Goal: Find specific page/section: Find specific page/section

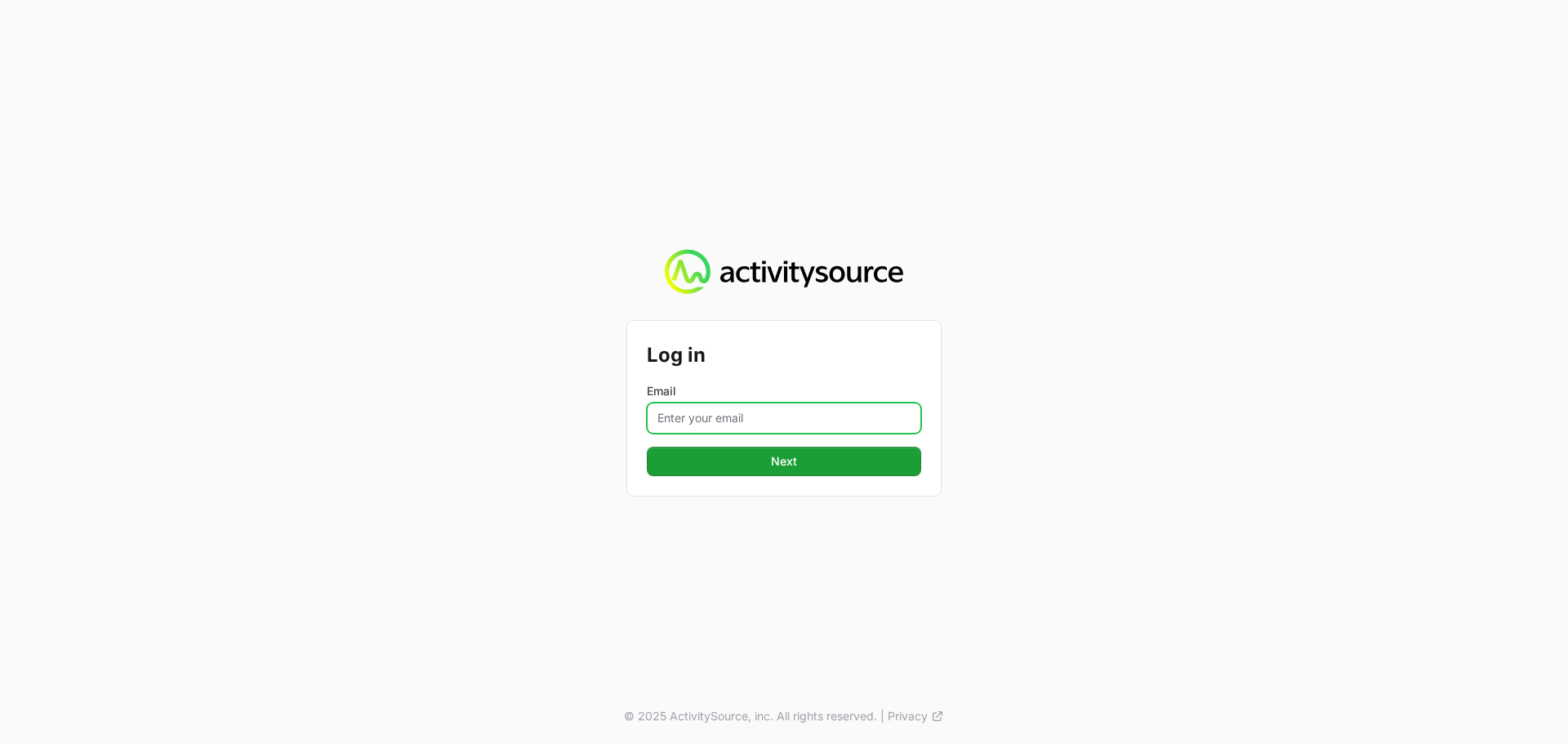
click at [809, 404] on input "Email" at bounding box center [783, 418] width 274 height 31
type input "Mustafa.larki@nextgen.group"
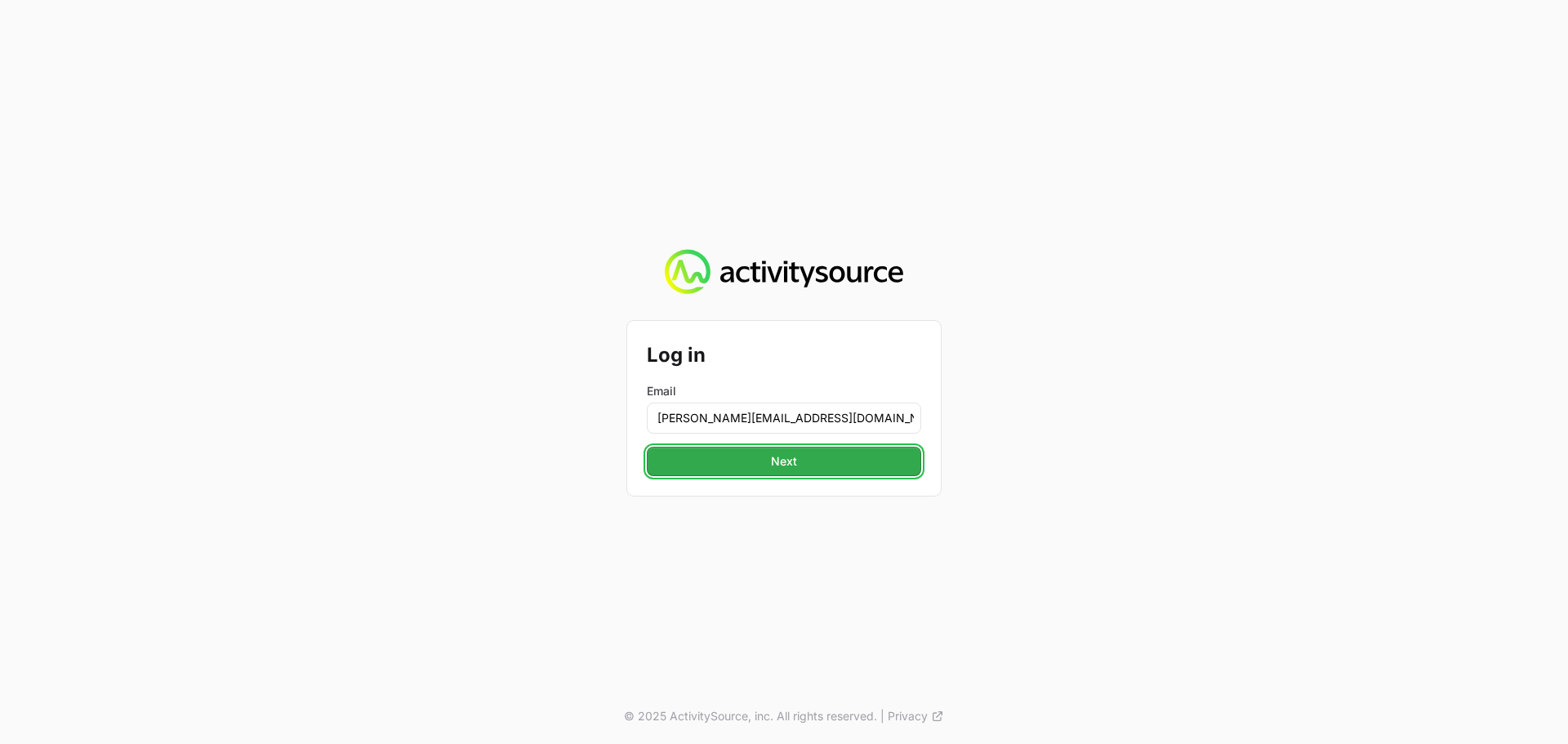
click at [846, 464] on span "Next" at bounding box center [784, 462] width 255 height 20
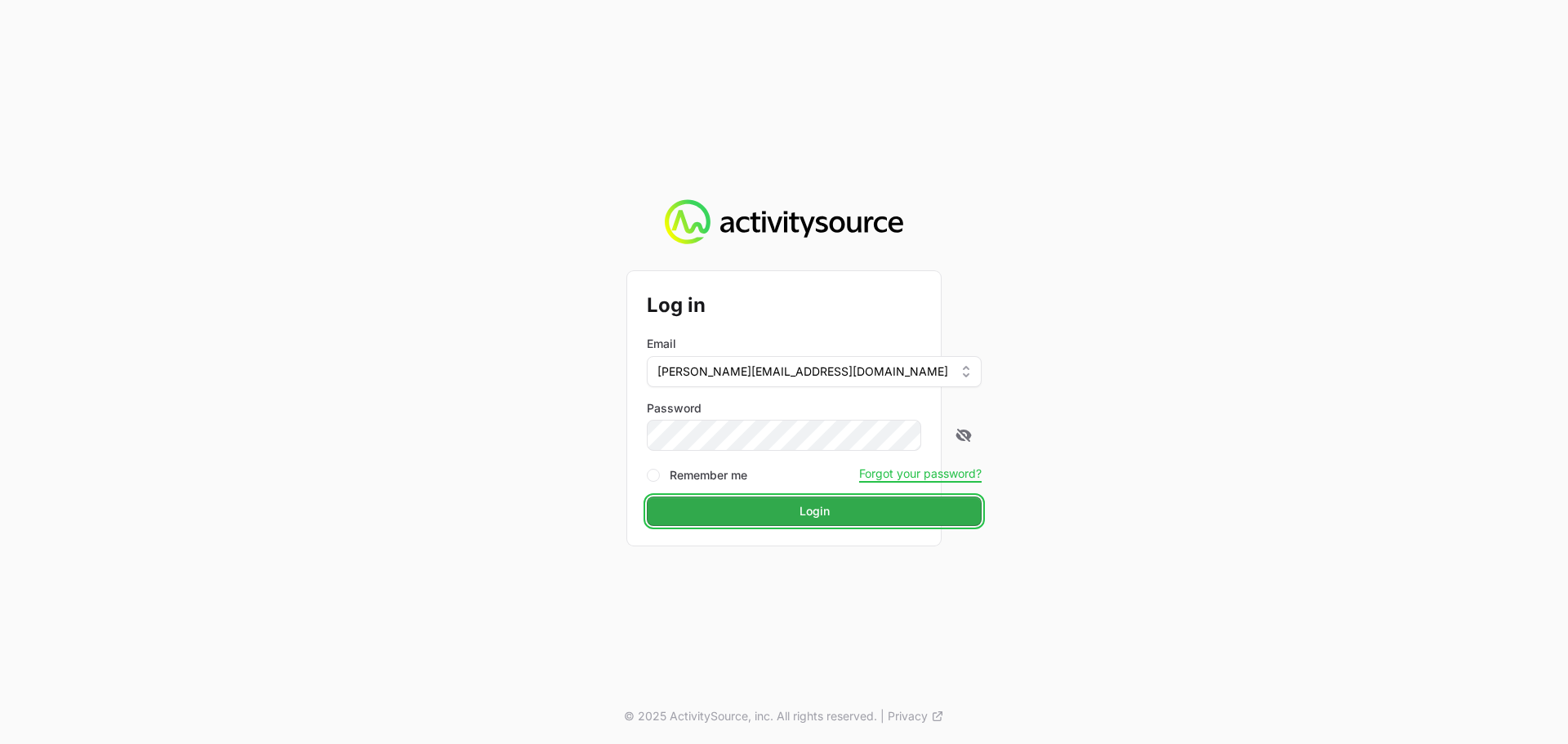
click at [783, 517] on span "Login" at bounding box center [814, 512] width 315 height 20
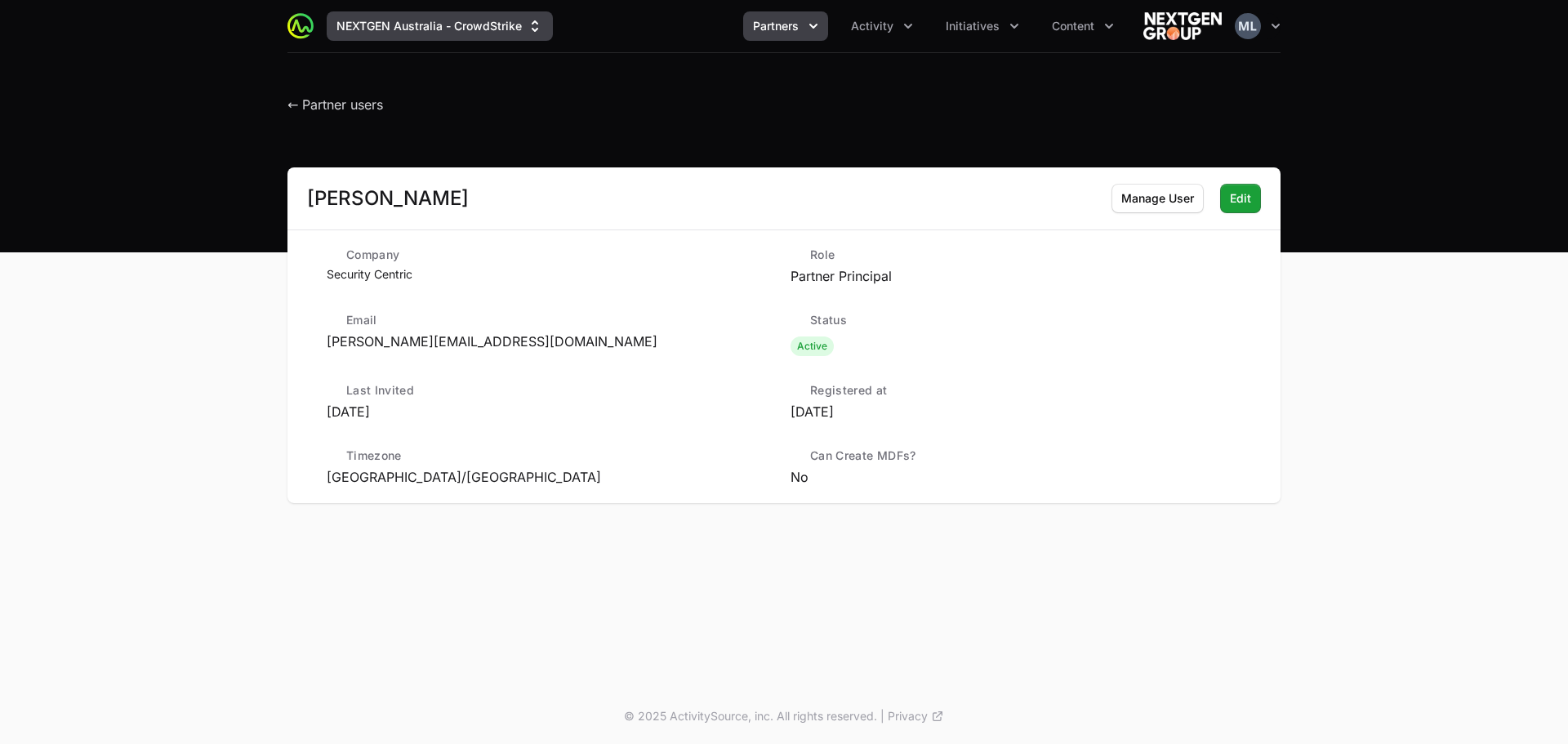
click at [392, 32] on button "NEXTGEN Australia - CrowdStrike" at bounding box center [440, 26] width 226 height 29
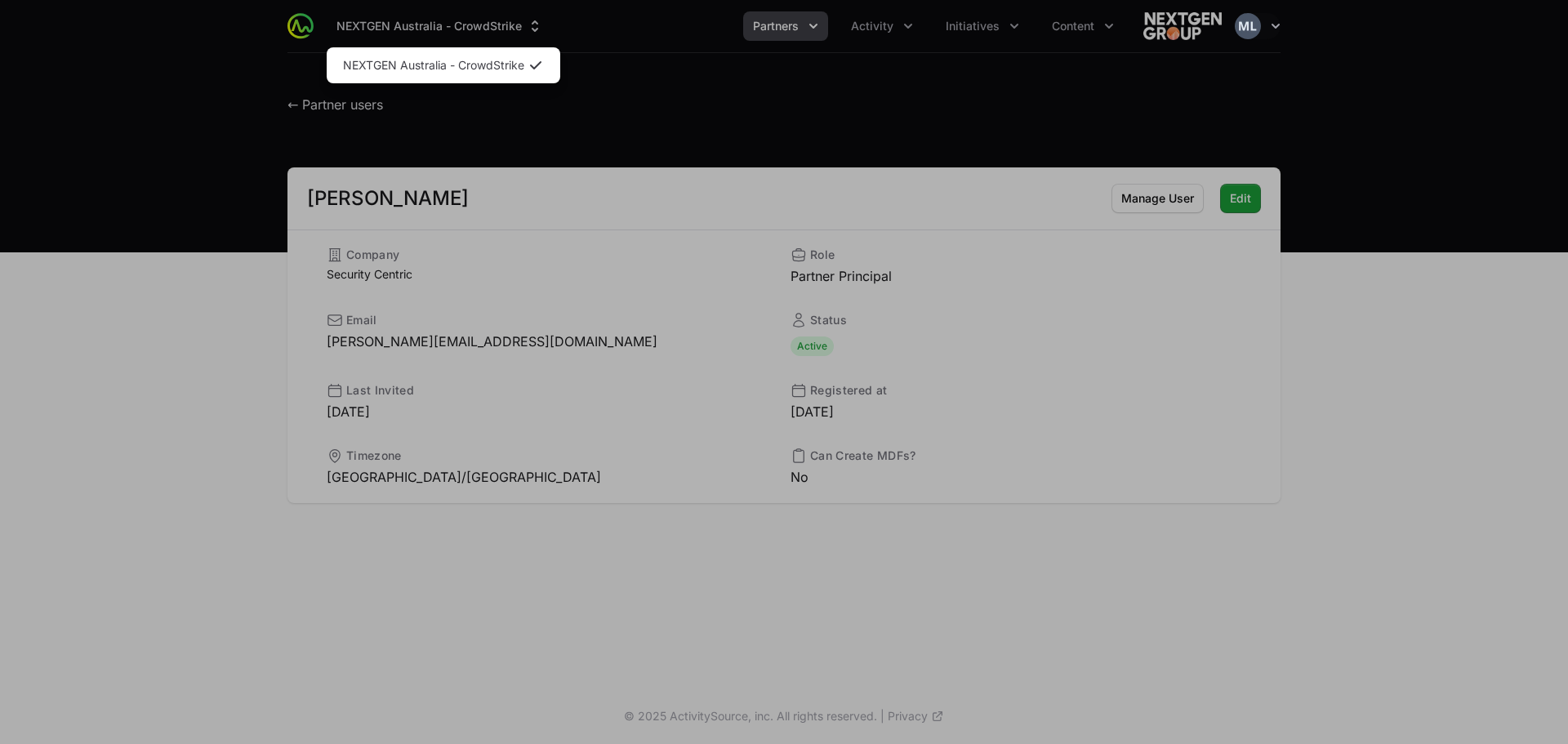
click at [316, 25] on div "Supplier switch menu" at bounding box center [784, 372] width 1568 height 744
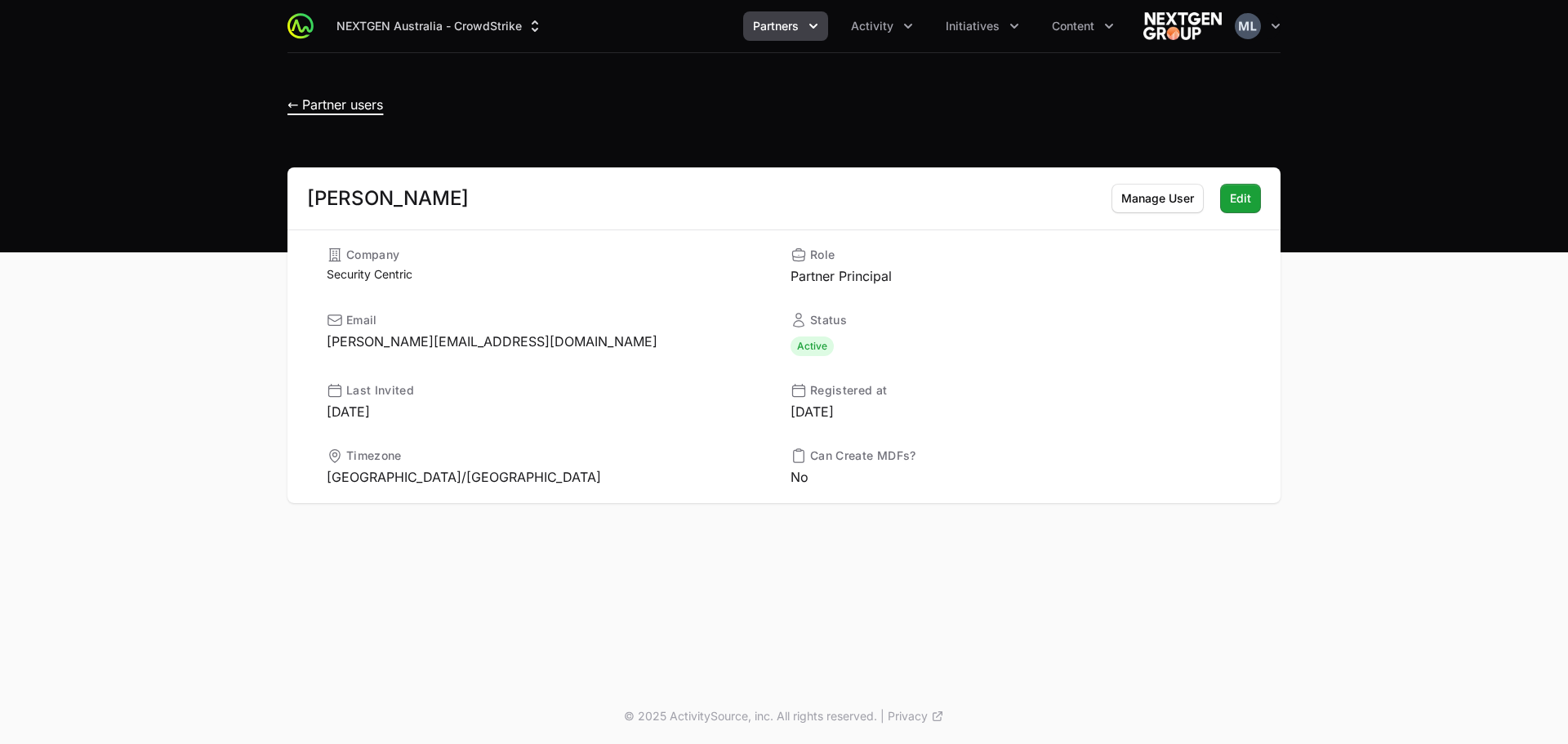
click at [348, 99] on h1 "← Partner users" at bounding box center [335, 100] width 96 height 29
click at [315, 107] on span "← Partner users" at bounding box center [335, 105] width 96 height 16
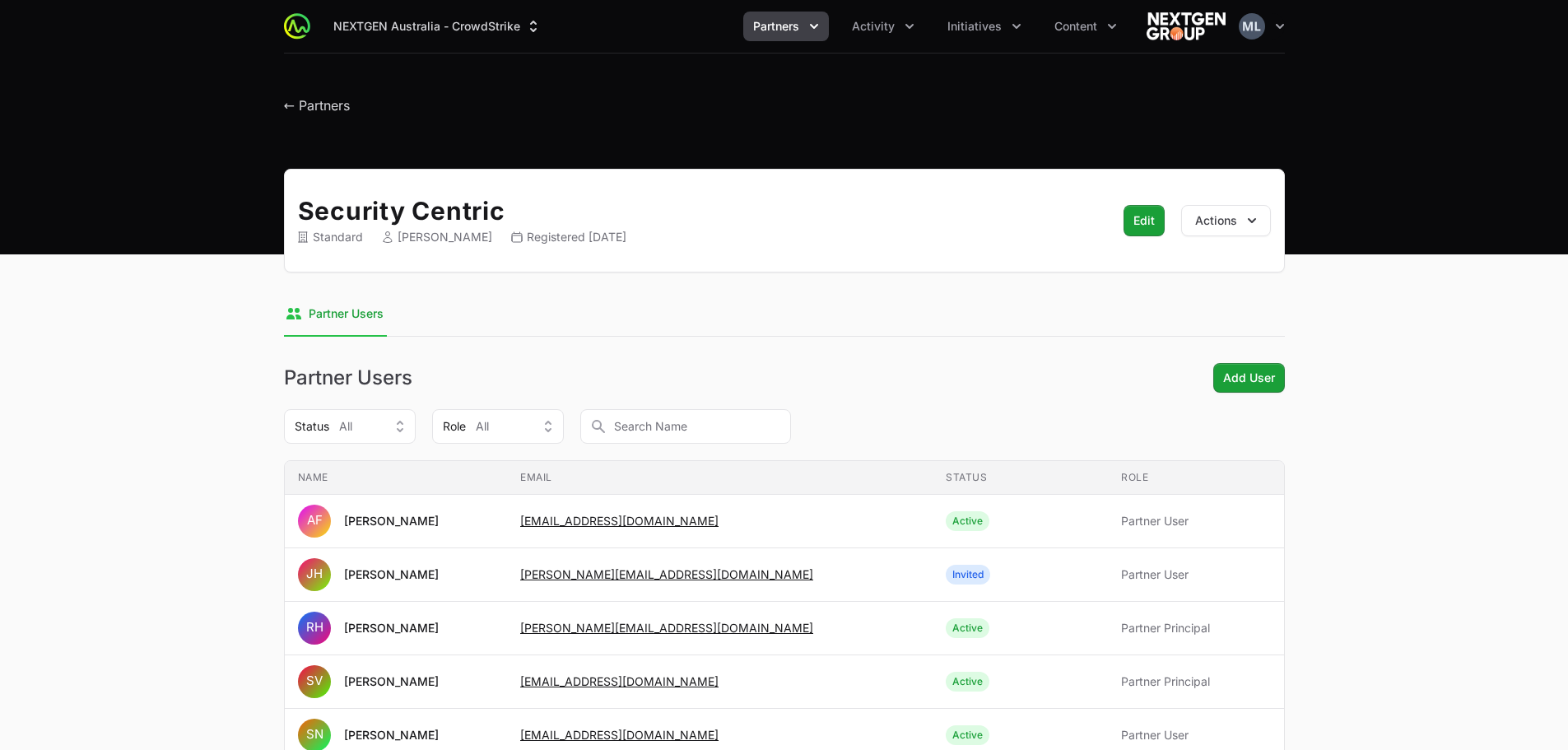
click at [797, 33] on span "Partners" at bounding box center [777, 27] width 46 height 17
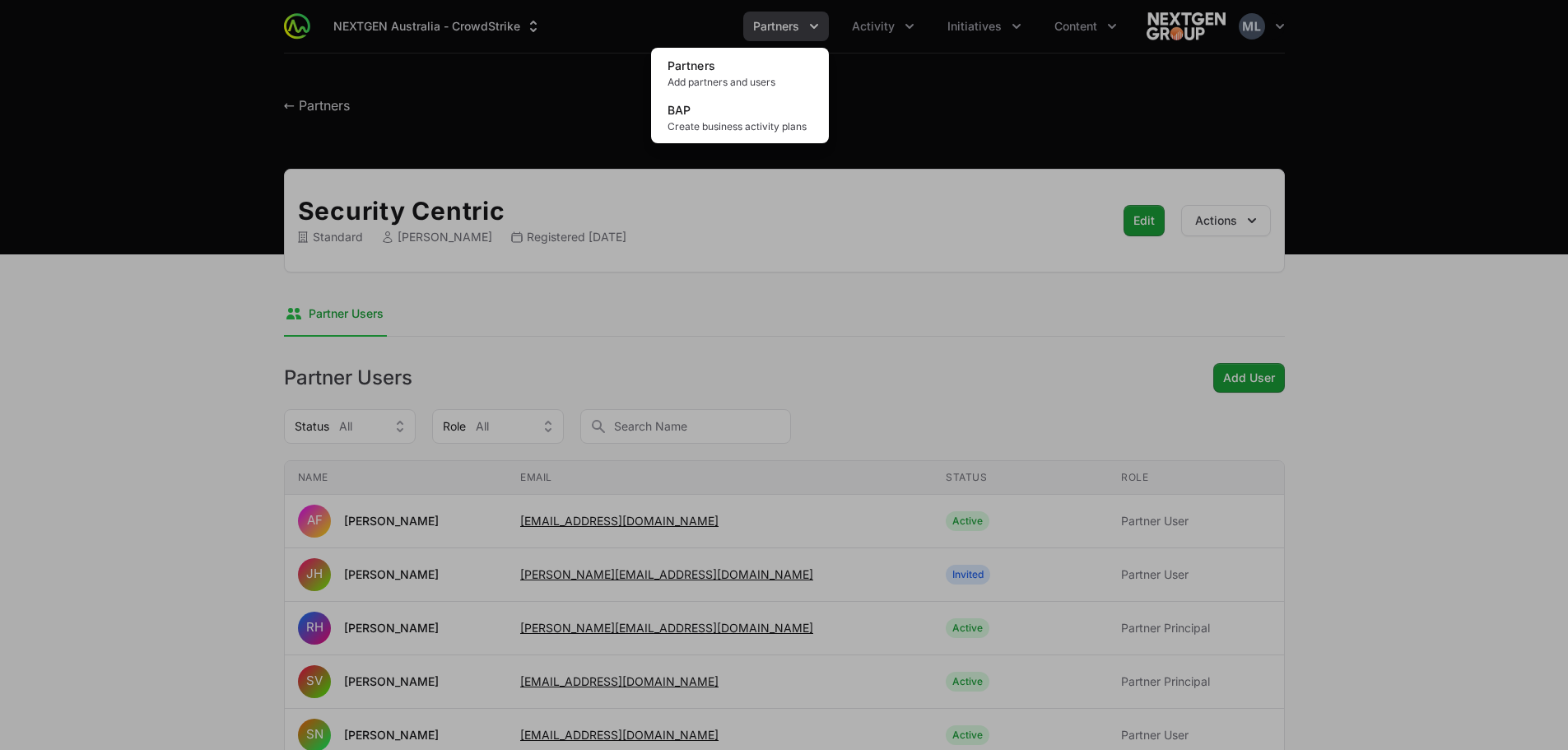
click at [610, 58] on div "Partners menu" at bounding box center [784, 375] width 1568 height 750
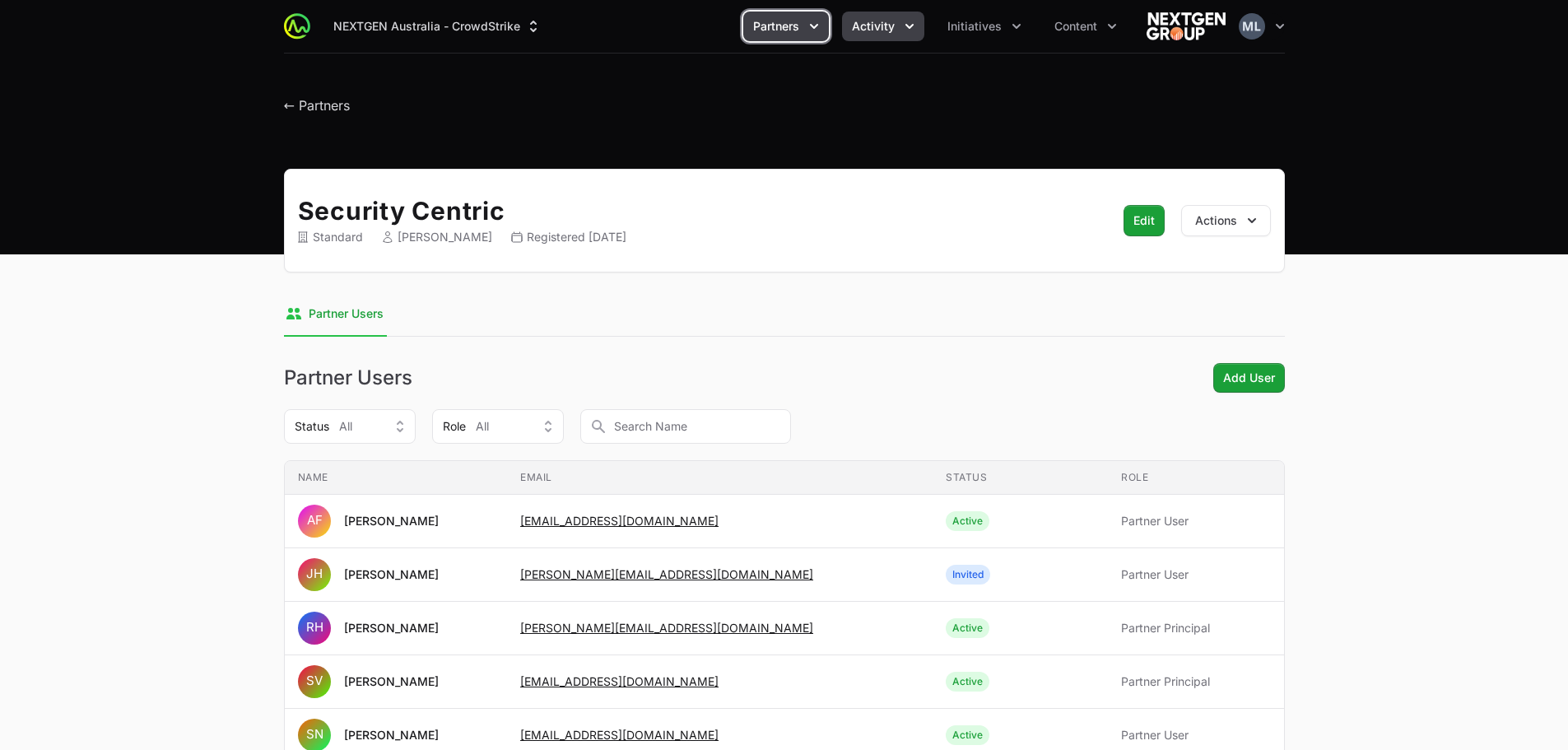
click at [898, 33] on button "Activity" at bounding box center [883, 27] width 83 height 29
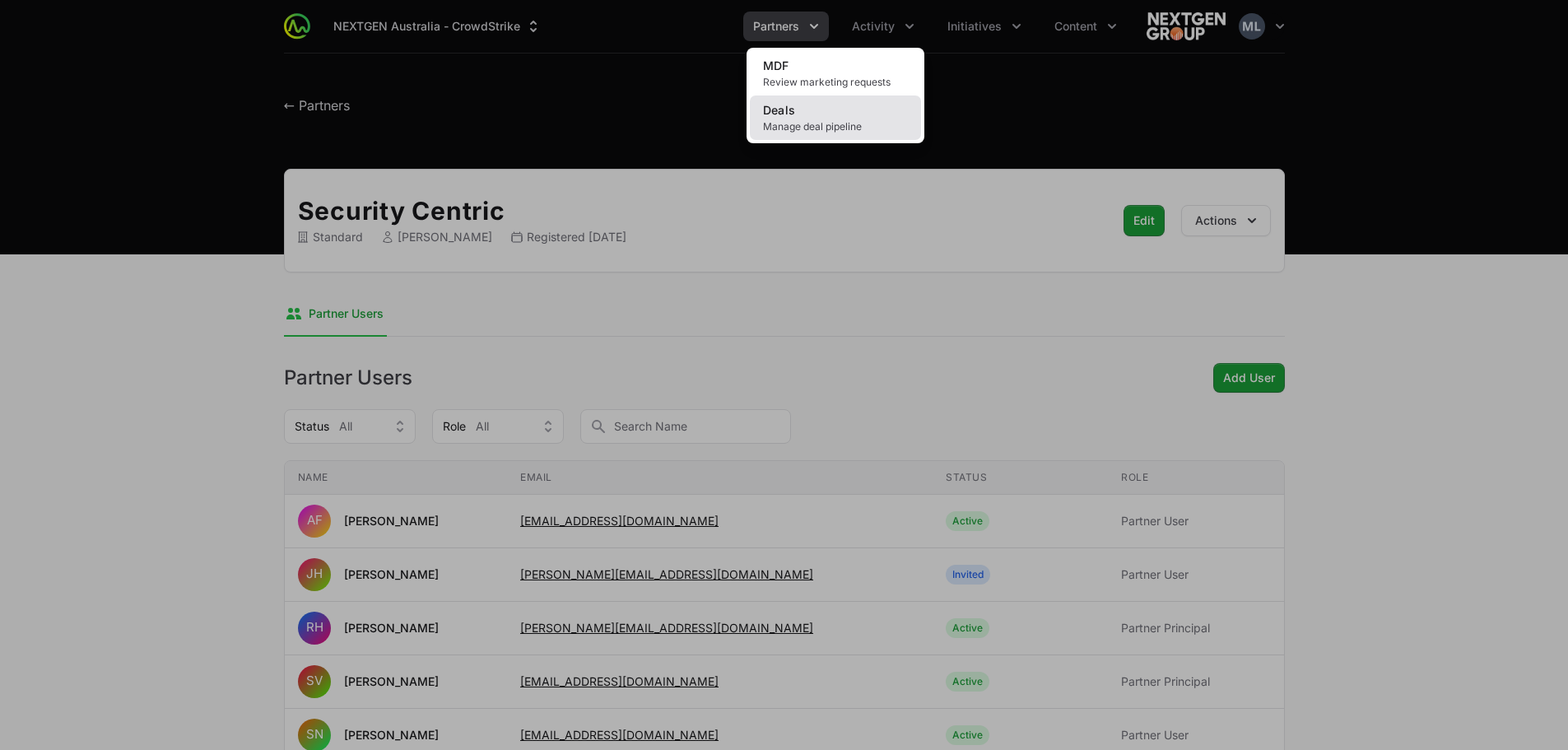
click at [783, 113] on span "Deals" at bounding box center [779, 109] width 33 height 14
